Goal: Task Accomplishment & Management: Complete application form

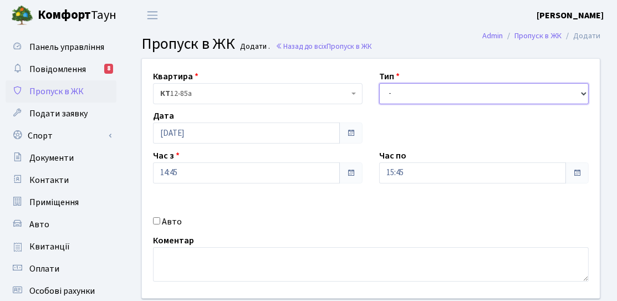
click at [434, 100] on select "- Доставка Таксі Гості Сервіс" at bounding box center [484, 93] width 210 height 21
select select "3"
click at [379, 83] on select "- Доставка Таксі Гості Сервіс" at bounding box center [484, 93] width 210 height 21
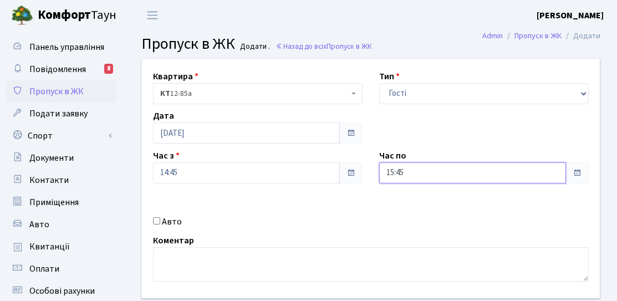
click at [414, 179] on input "15:45" at bounding box center [472, 172] width 187 height 21
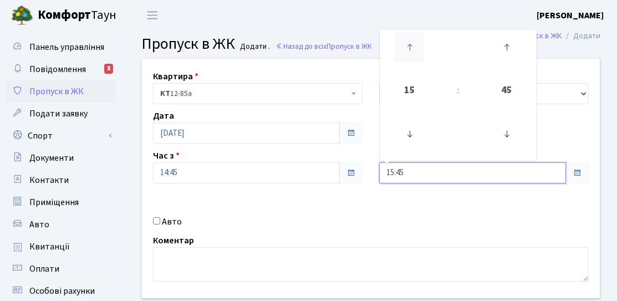
click at [419, 55] on icon at bounding box center [410, 47] width 30 height 30
type input "17:45"
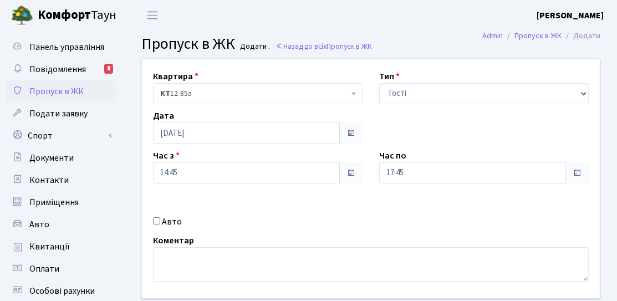
click at [338, 195] on div "Квартира <b>КТ</b>&nbsp;&nbsp;&nbsp;&nbsp;12-85а КТ 12-85а Тип - Доставка Таксі…" at bounding box center [371, 179] width 475 height 240
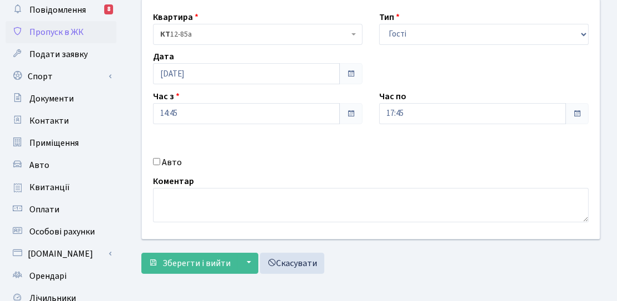
scroll to position [111, 0]
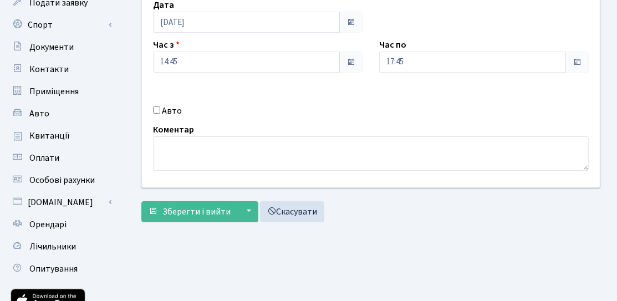
click at [165, 115] on label "Авто" at bounding box center [172, 110] width 20 height 13
click at [160, 114] on input "Авто" at bounding box center [156, 109] width 7 height 7
checkbox input "true"
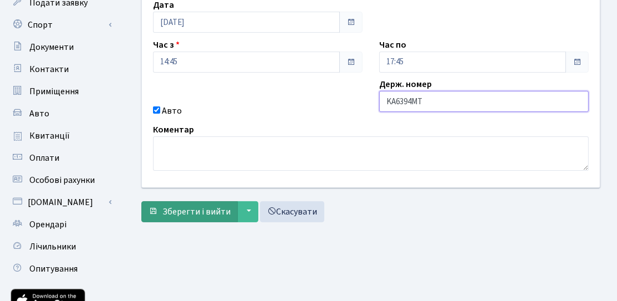
type input "KA6394MT"
click at [156, 204] on button "Зберегти і вийти" at bounding box center [189, 211] width 96 height 21
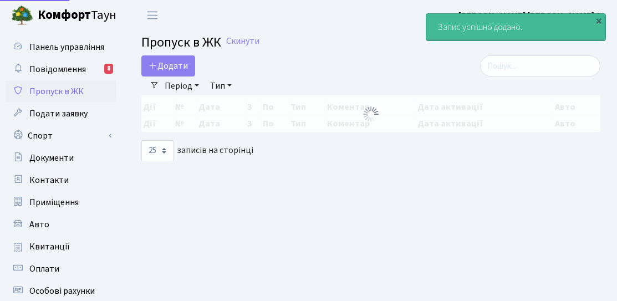
select select "25"
